Goal: Transaction & Acquisition: Purchase product/service

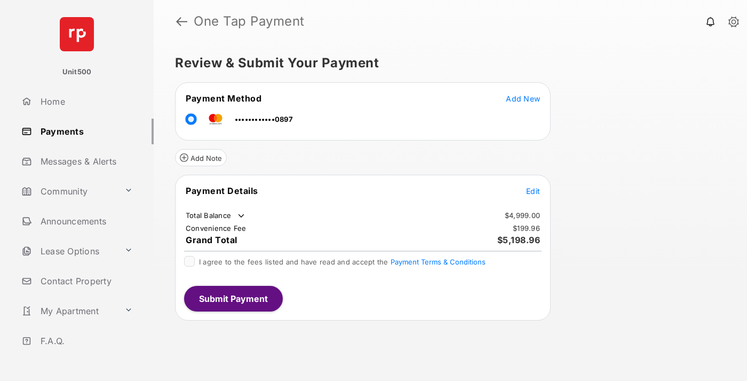
click at [533, 191] on span "Edit" at bounding box center [533, 190] width 14 height 9
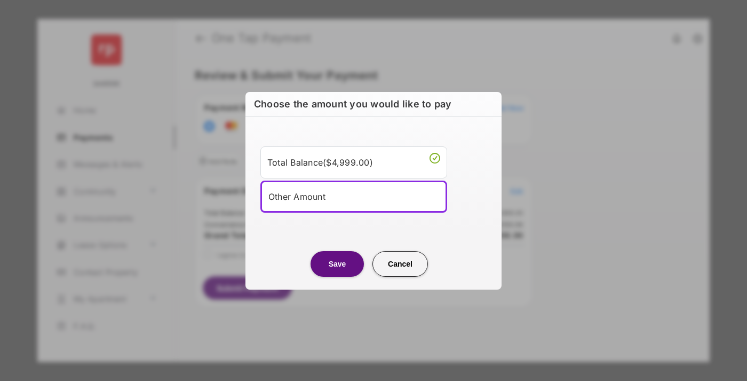
click at [354, 196] on div "Other Amount" at bounding box center [353, 196] width 171 height 16
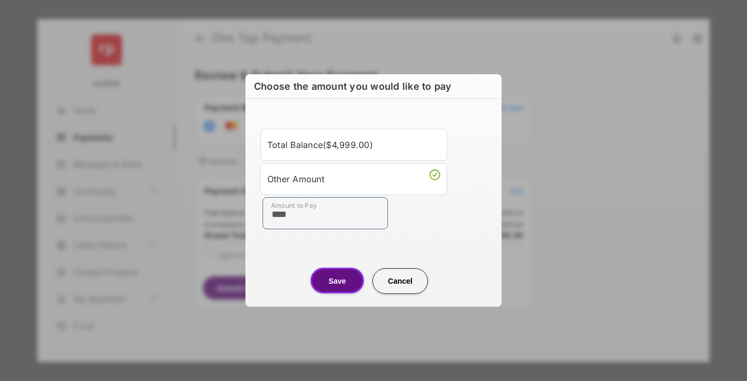
type input "****"
click at [337, 280] on button "Save" at bounding box center [337, 280] width 53 height 26
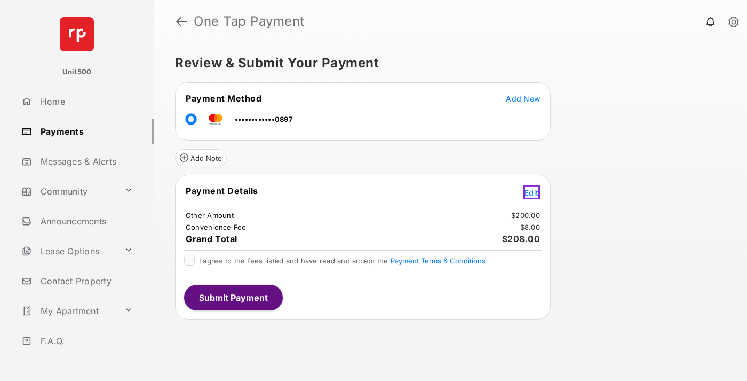
click at [533, 191] on span "Edit" at bounding box center [532, 192] width 14 height 9
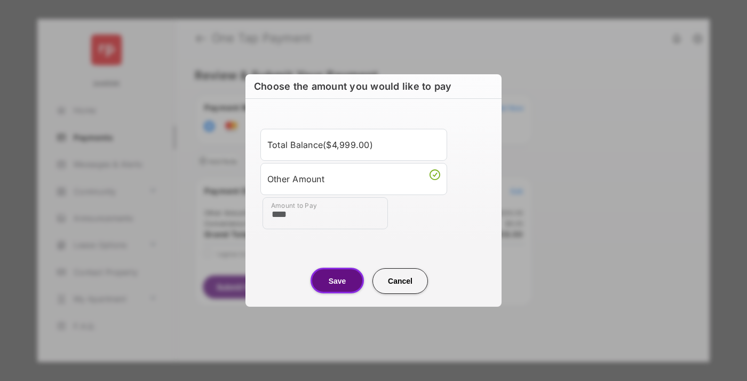
click at [337, 280] on button "Save" at bounding box center [337, 280] width 53 height 26
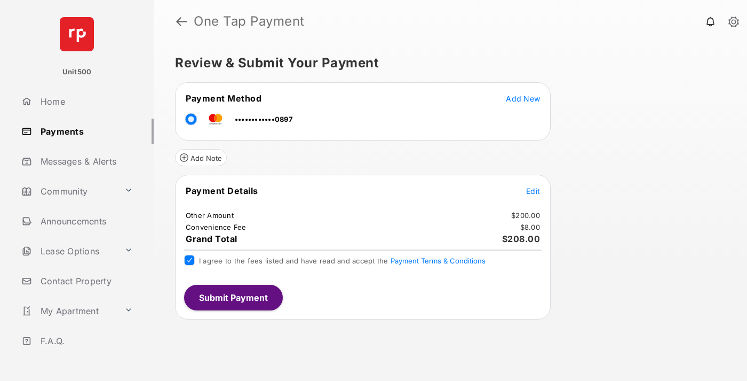
click at [233, 297] on button "Submit Payment" at bounding box center [233, 297] width 99 height 26
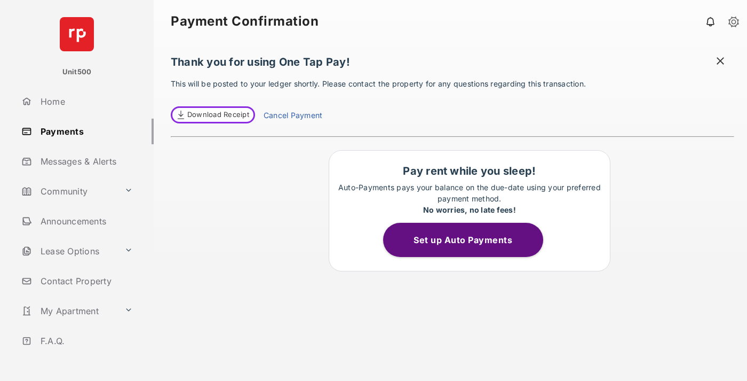
click at [211, 115] on span "Download Receipt" at bounding box center [218, 114] width 62 height 11
click at [721, 62] on span at bounding box center [719, 64] width 14 height 17
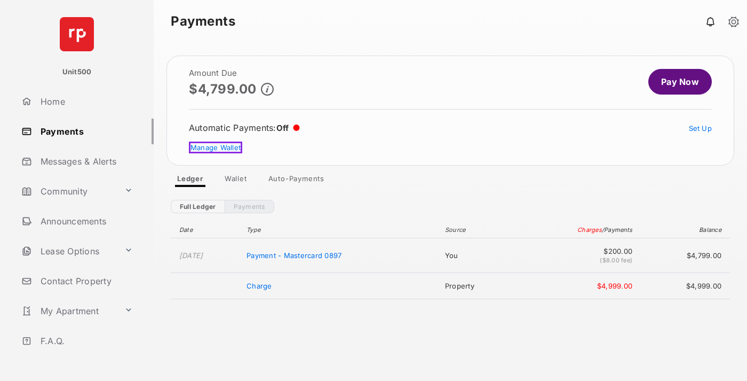
click at [214, 147] on link "Manage Wallet" at bounding box center [215, 147] width 53 height 12
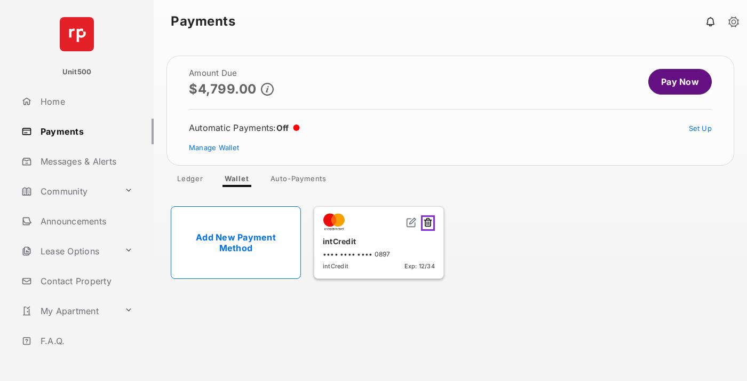
click at [430, 221] on button at bounding box center [428, 222] width 14 height 15
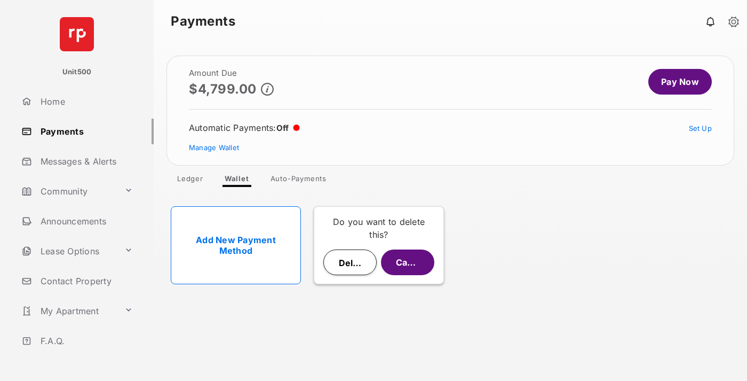
click at [350, 262] on button "Delete" at bounding box center [349, 262] width 53 height 26
